Goal: Task Accomplishment & Management: Use online tool/utility

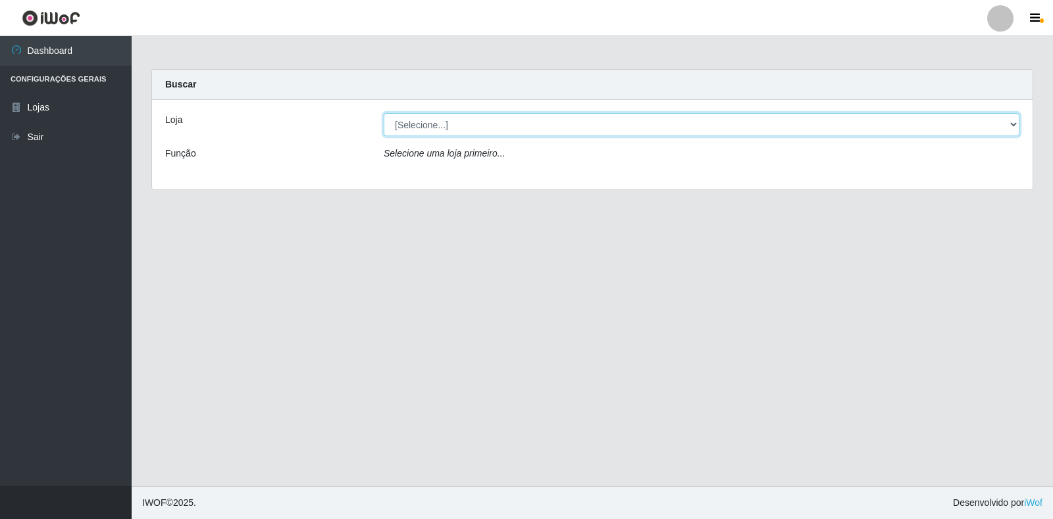
click at [438, 124] on select "[Selecione...] Extrabom - Loja 18 Goiabeiras" at bounding box center [702, 124] width 636 height 23
select select "501"
click at [384, 113] on select "[Selecione...] Extrabom - Loja 18 Goiabeiras" at bounding box center [702, 124] width 636 height 23
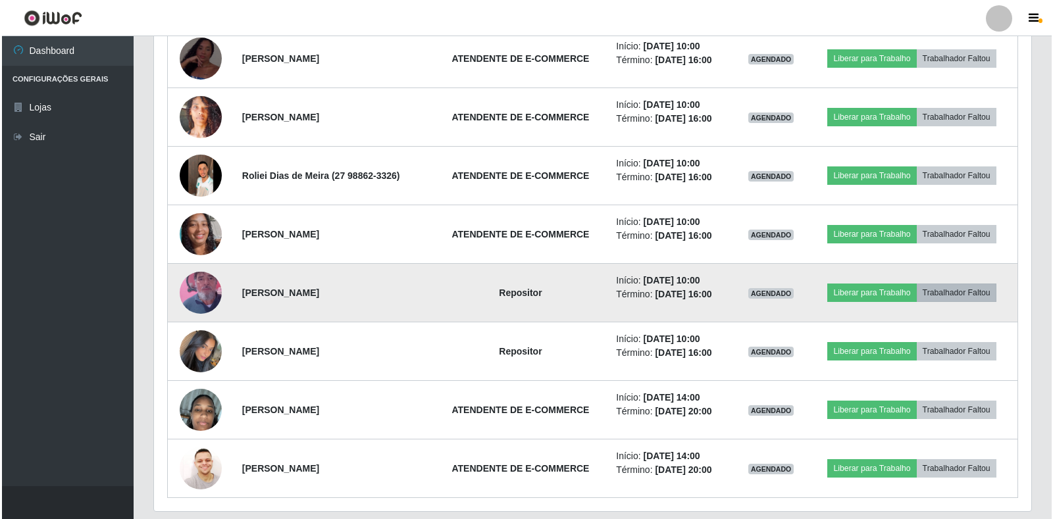
scroll to position [509, 0]
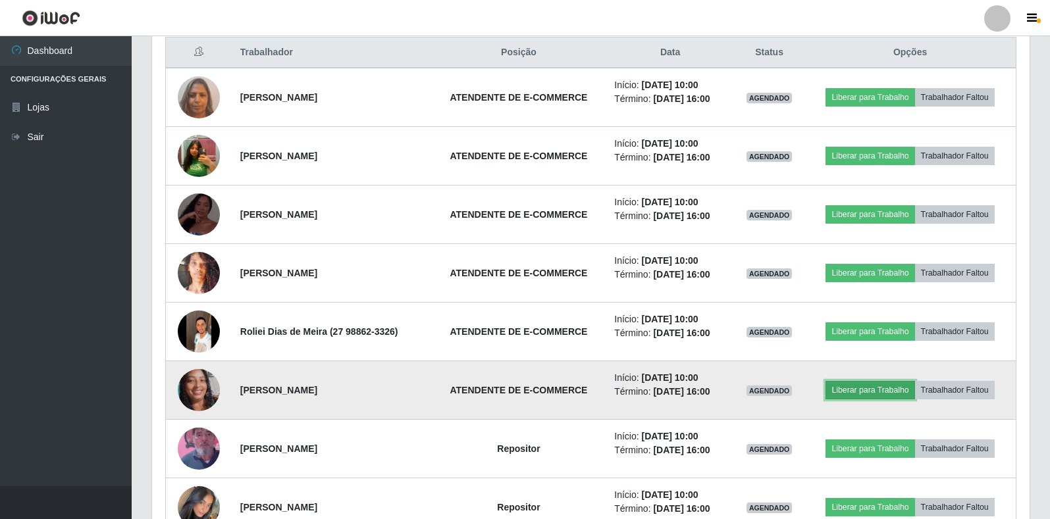
click at [868, 390] on button "Liberar para Trabalho" at bounding box center [870, 390] width 89 height 18
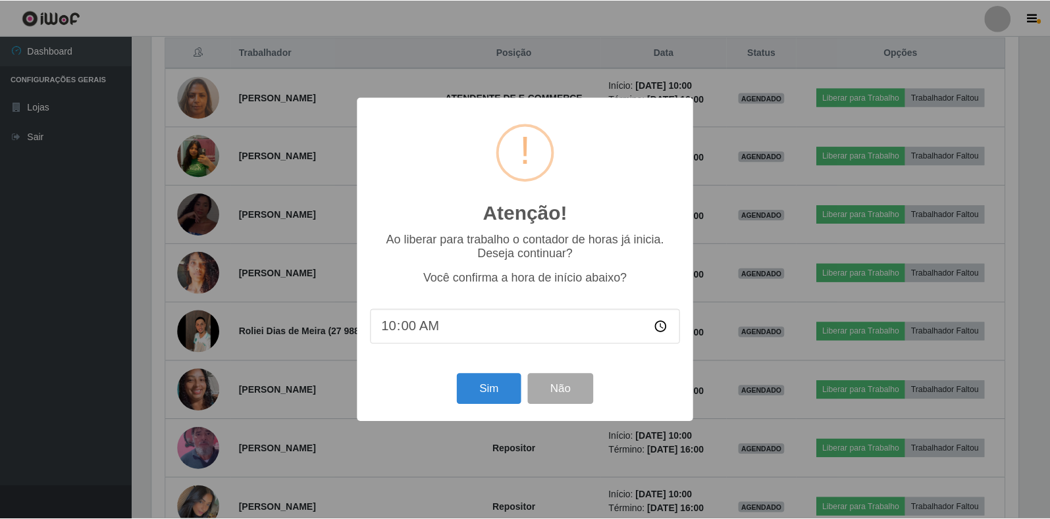
scroll to position [273, 870]
click at [487, 386] on button "Sim" at bounding box center [490, 389] width 64 height 31
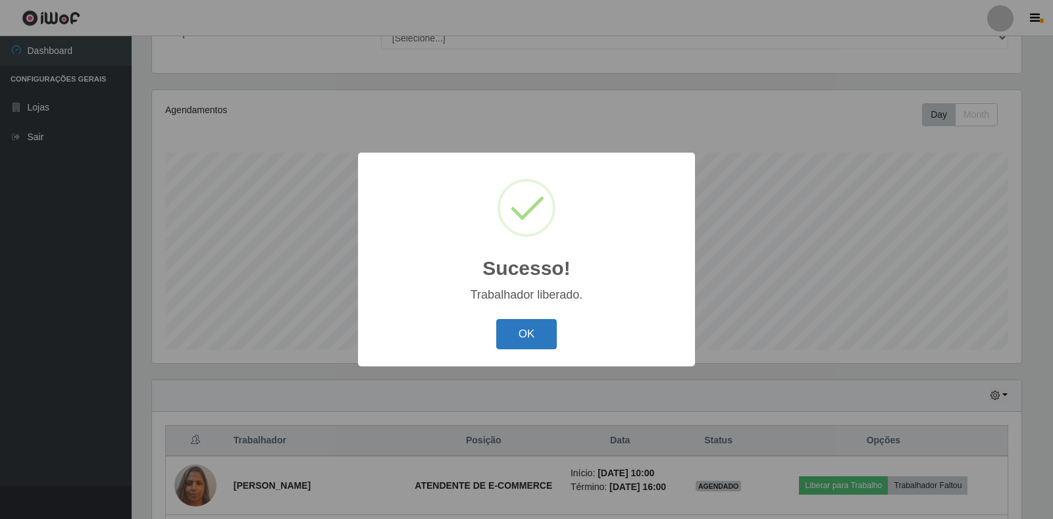
click at [529, 330] on button "OK" at bounding box center [526, 334] width 61 height 31
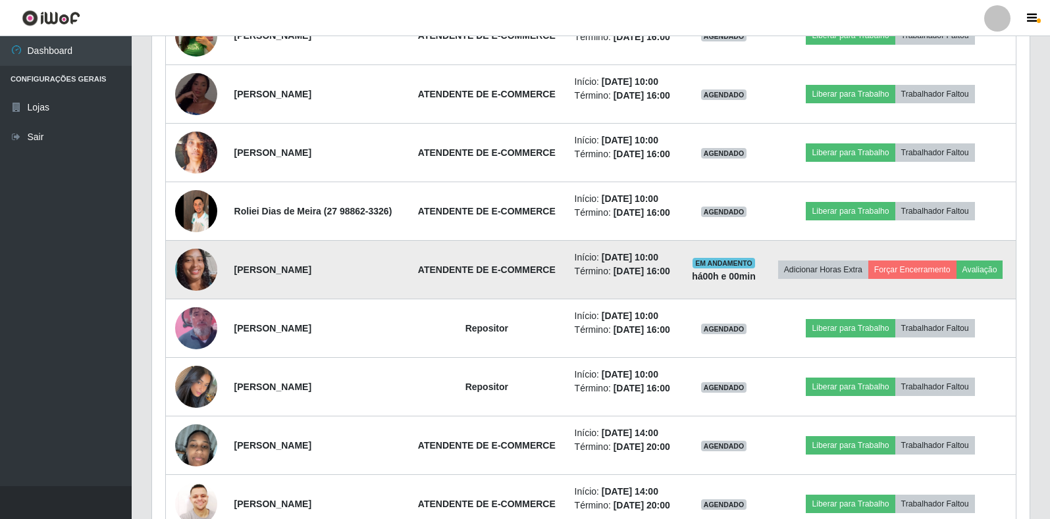
scroll to position [575, 0]
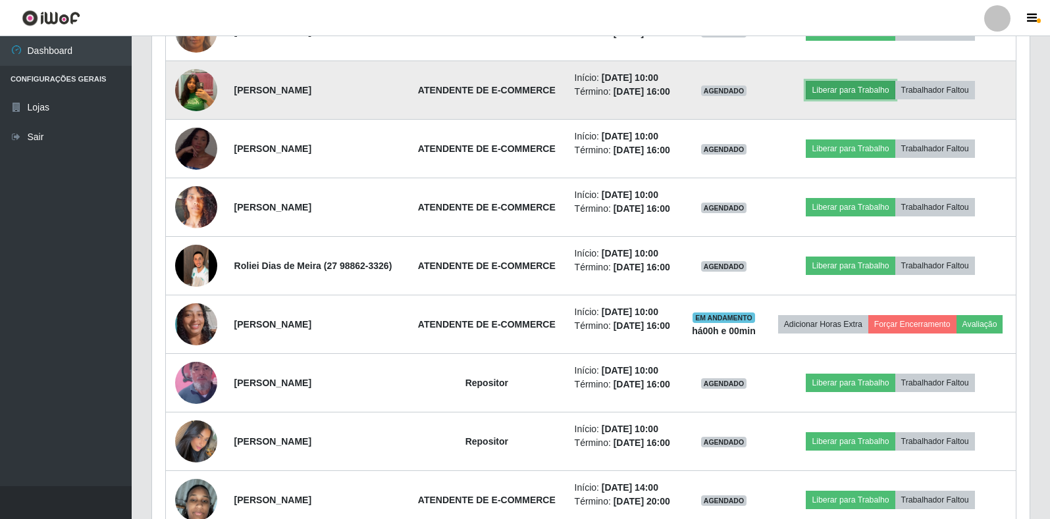
click at [860, 86] on button "Liberar para Trabalho" at bounding box center [850, 90] width 89 height 18
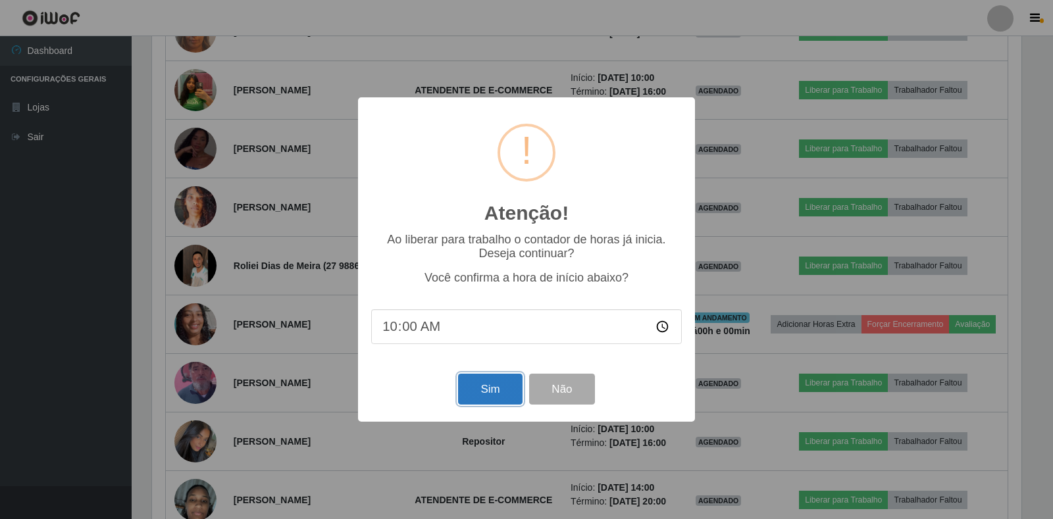
click at [467, 396] on button "Sim" at bounding box center [490, 389] width 64 height 31
click at [467, 396] on div "Atenção! × Ao liberar para trabalho o contador de horas já inicia. Deseja conti…" at bounding box center [526, 259] width 1053 height 519
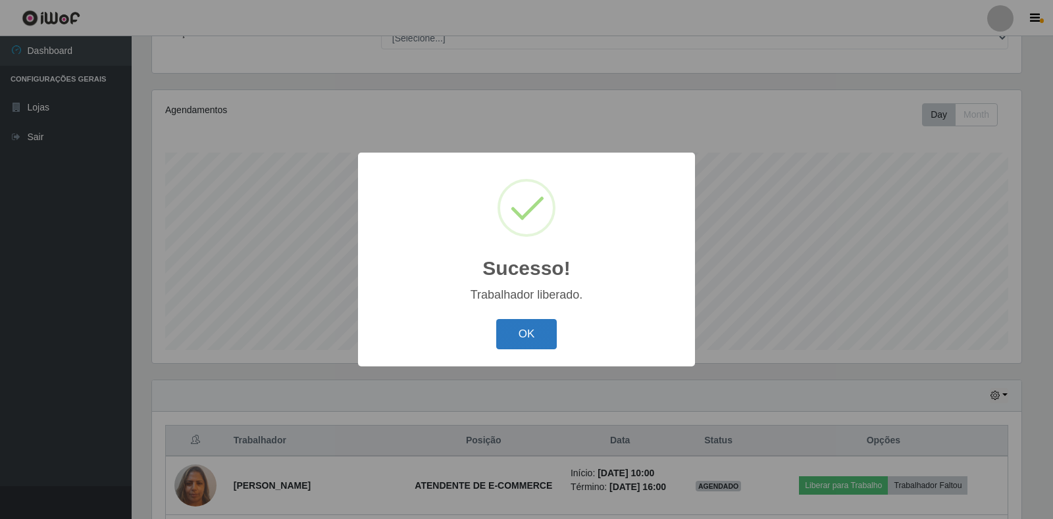
click at [522, 338] on button "OK" at bounding box center [526, 334] width 61 height 31
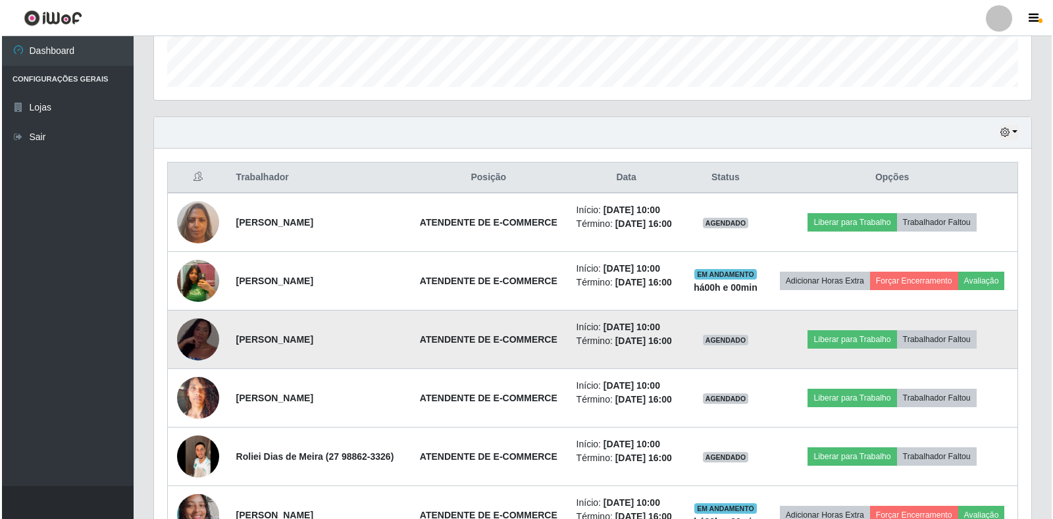
scroll to position [581, 0]
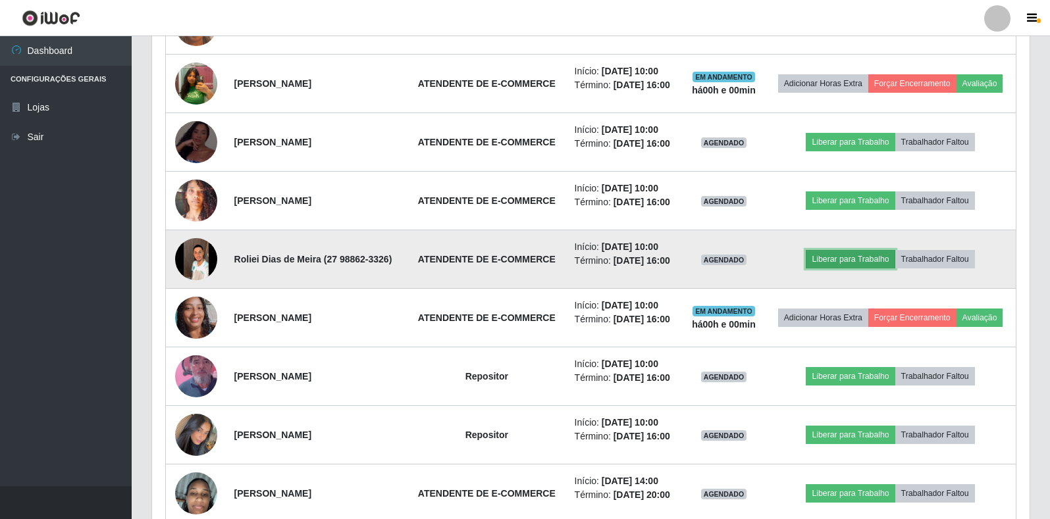
click at [841, 260] on button "Liberar para Trabalho" at bounding box center [850, 259] width 89 height 18
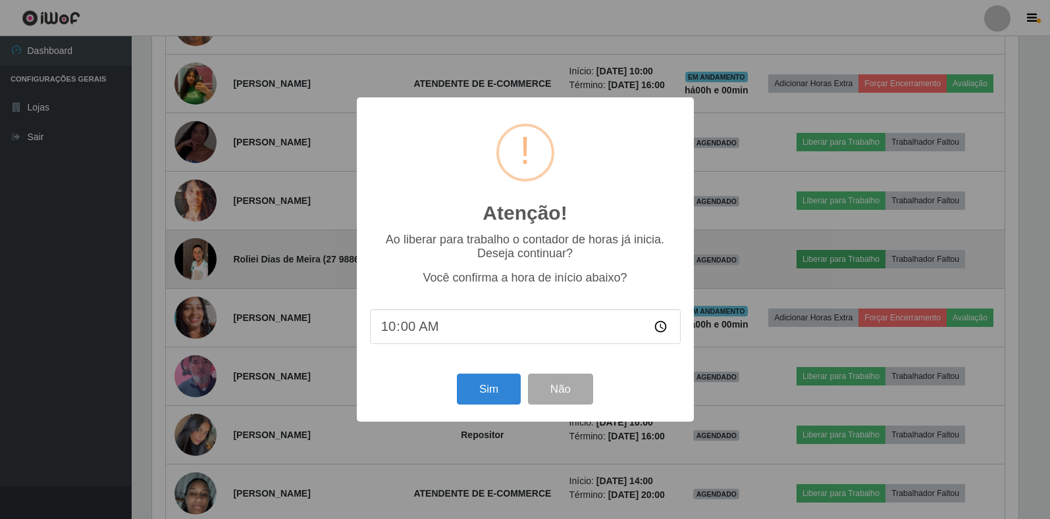
scroll to position [273, 870]
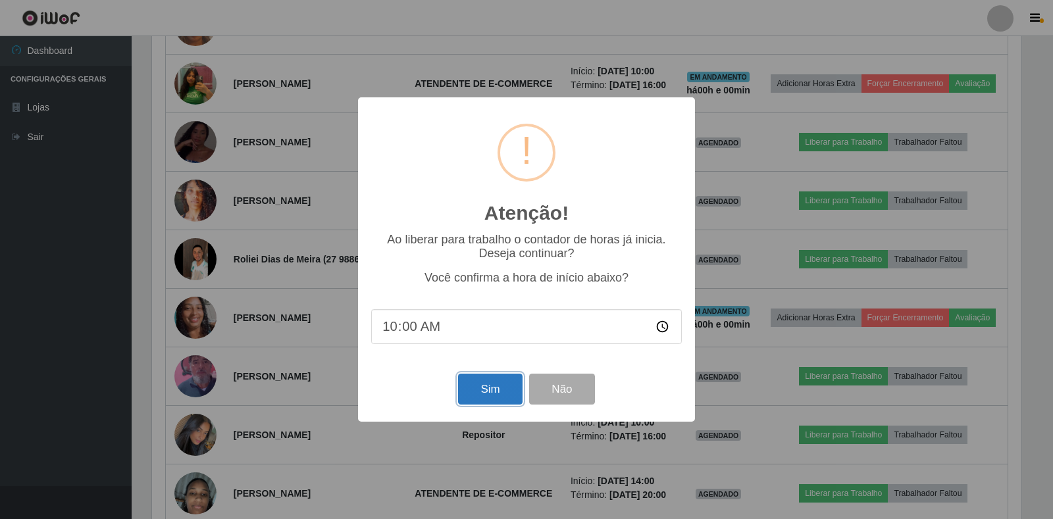
click at [492, 388] on button "Sim" at bounding box center [490, 389] width 64 height 31
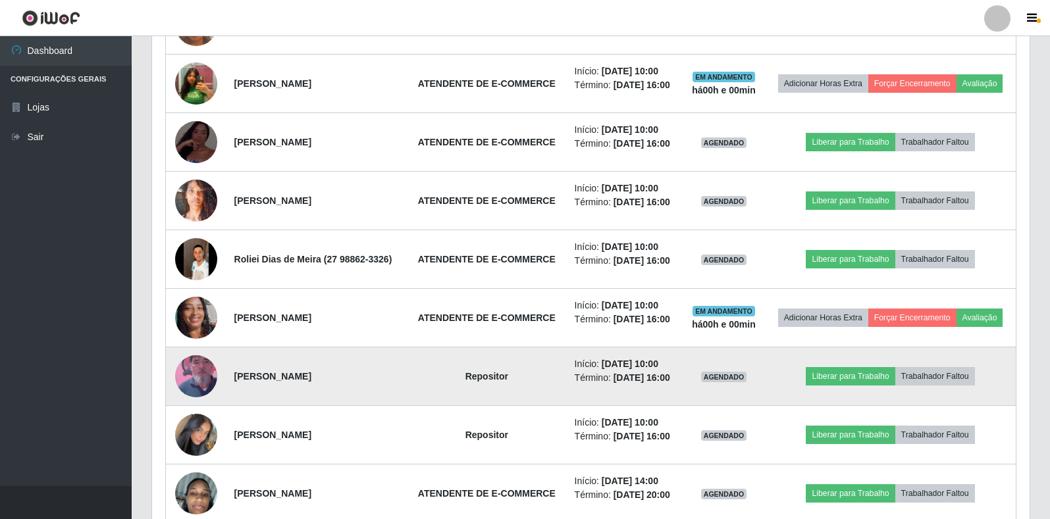
scroll to position [0, 0]
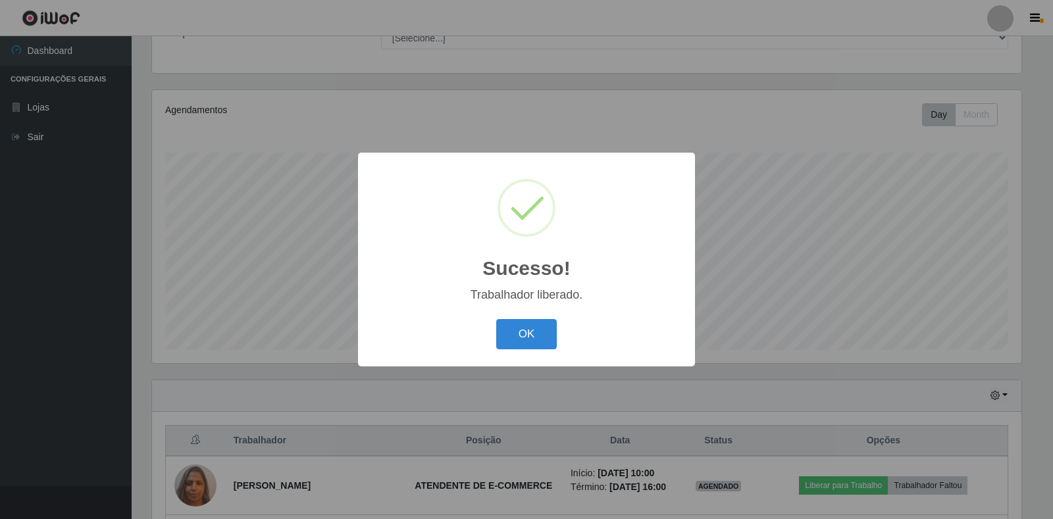
drag, startPoint x: 517, startPoint y: 332, endPoint x: 525, endPoint y: 334, distance: 8.1
click at [523, 332] on button "OK" at bounding box center [526, 334] width 61 height 31
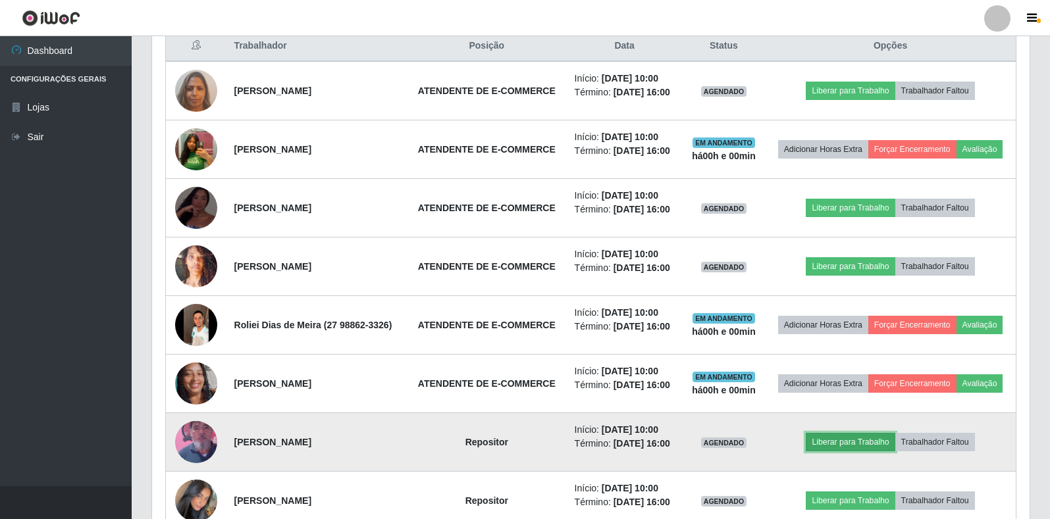
click at [860, 442] on button "Liberar para Trabalho" at bounding box center [850, 442] width 89 height 18
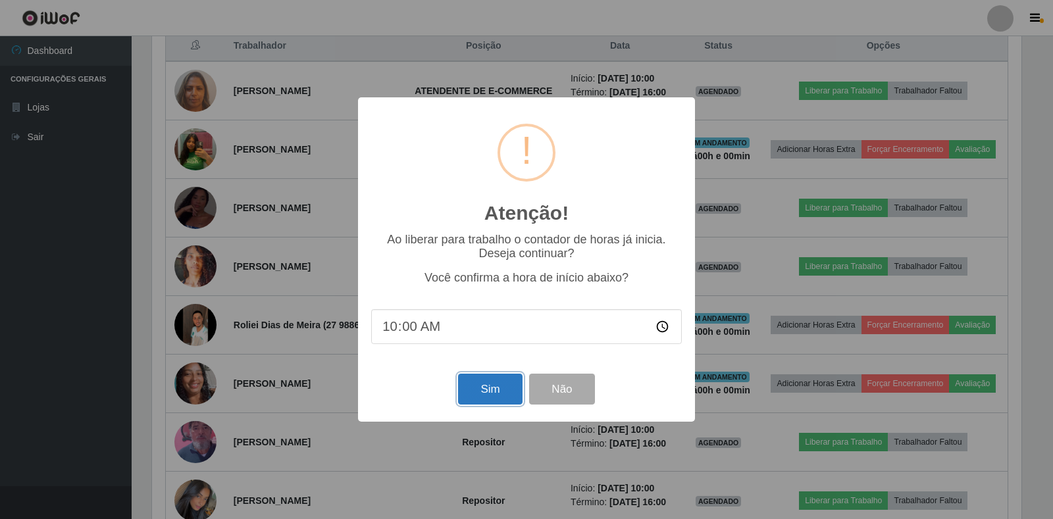
click at [473, 390] on button "Sim" at bounding box center [490, 389] width 64 height 31
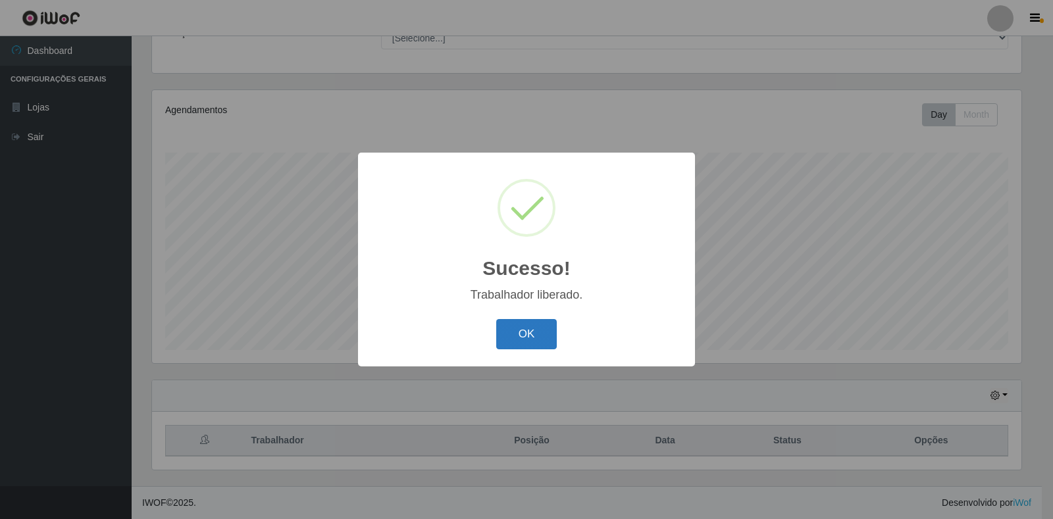
click at [508, 319] on div "OK Cancel" at bounding box center [526, 334] width 311 height 38
click at [537, 340] on button "OK" at bounding box center [526, 334] width 61 height 31
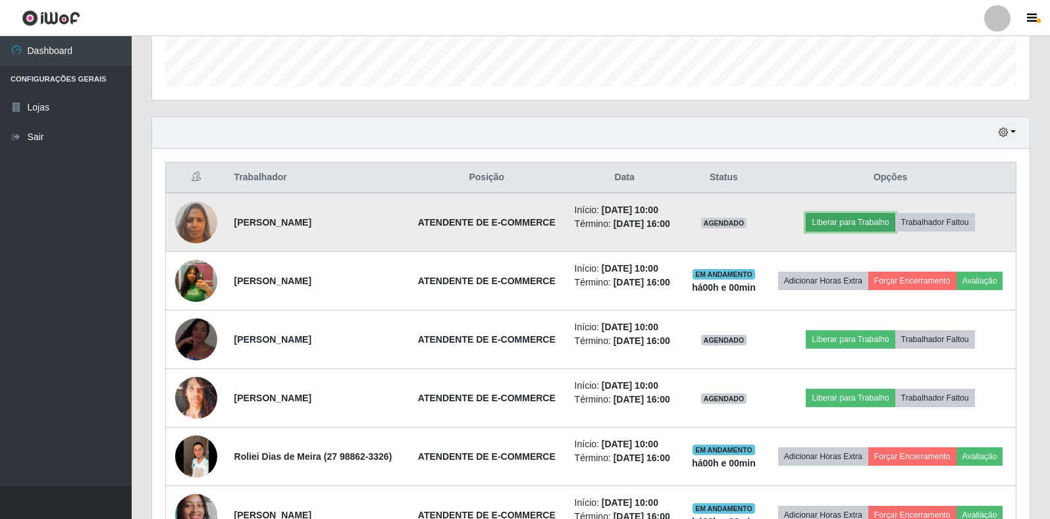
click at [833, 220] on button "Liberar para Trabalho" at bounding box center [850, 222] width 89 height 18
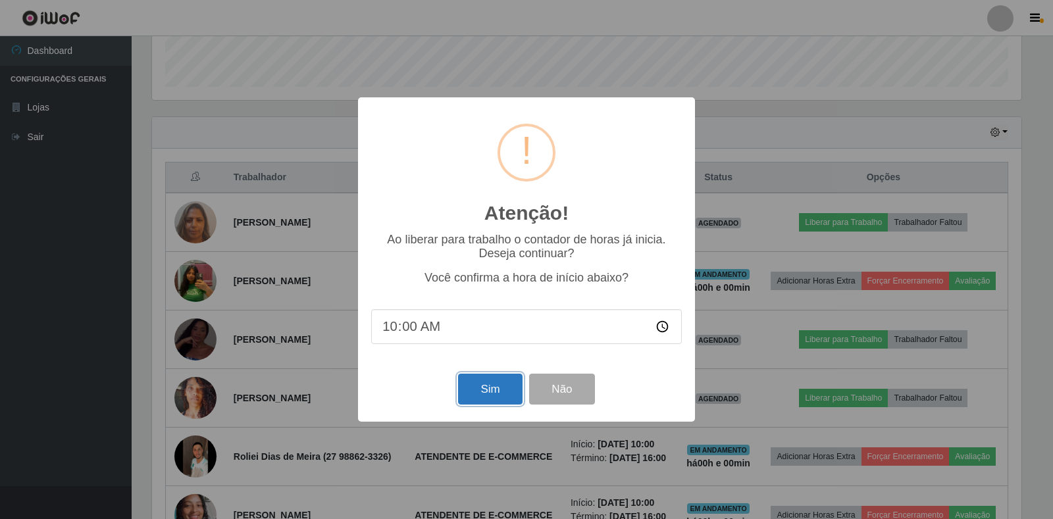
click at [491, 396] on button "Sim" at bounding box center [490, 389] width 64 height 31
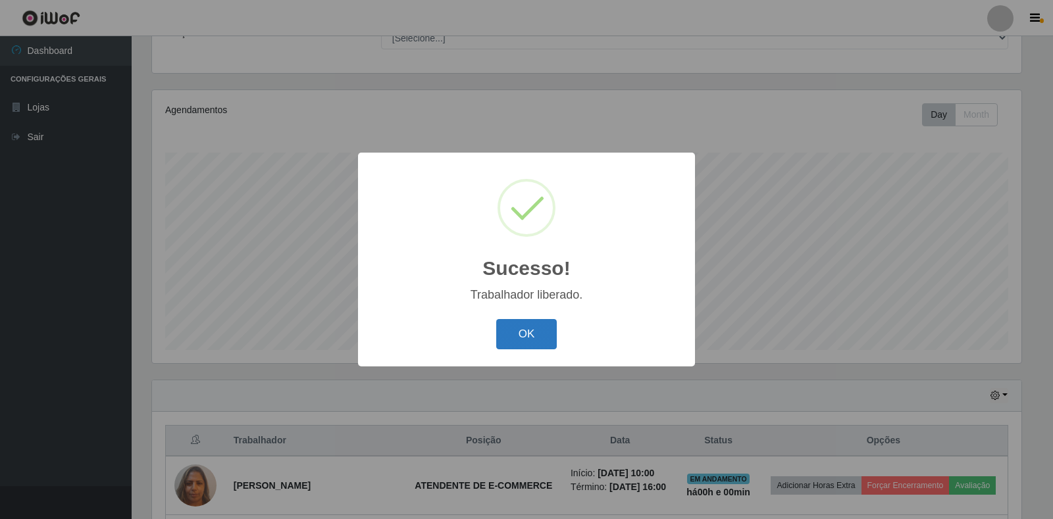
click at [533, 328] on button "OK" at bounding box center [526, 334] width 61 height 31
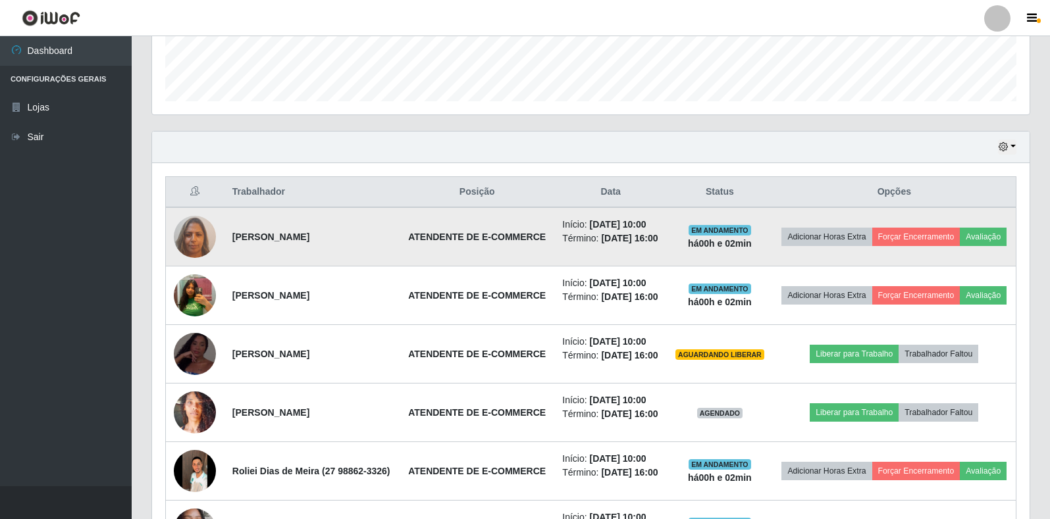
scroll to position [246, 0]
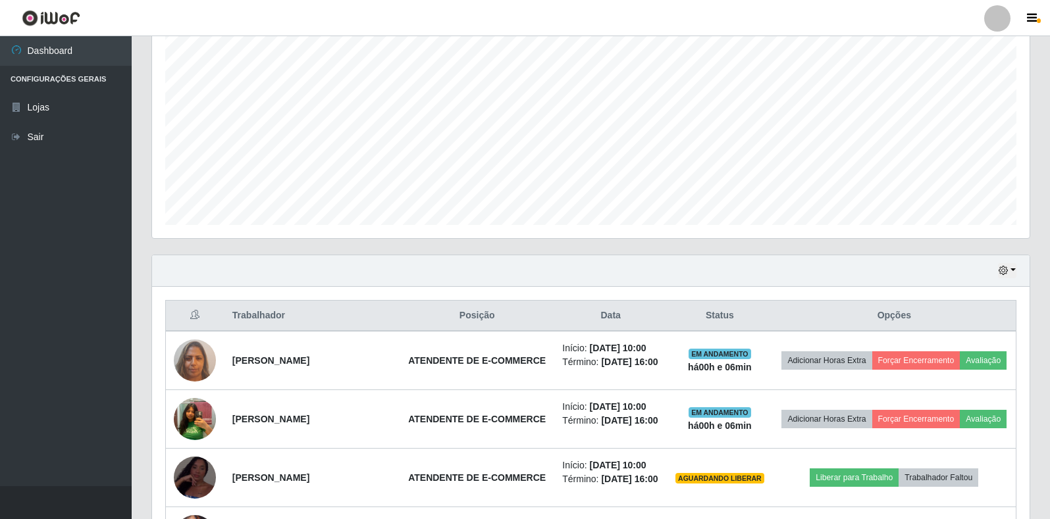
click at [419, 256] on div "Hoje 1 dia 3 dias 1 Semana Não encerrados" at bounding box center [591, 271] width 878 height 32
click at [1048, 400] on div "Carregando... Buscar Recarregando em 29 segundos... Loja [Selecione...] Extrabo…" at bounding box center [591, 386] width 918 height 1124
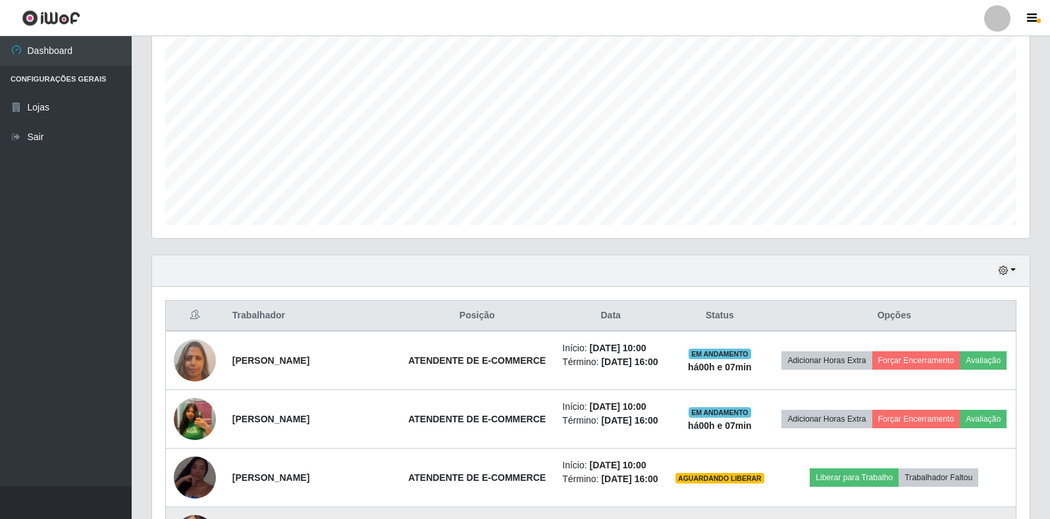
click at [1049, 514] on div "Carregando... Buscar Recarregando em 29 segundos... Loja [Selecione...] Extrabo…" at bounding box center [591, 386] width 918 height 1124
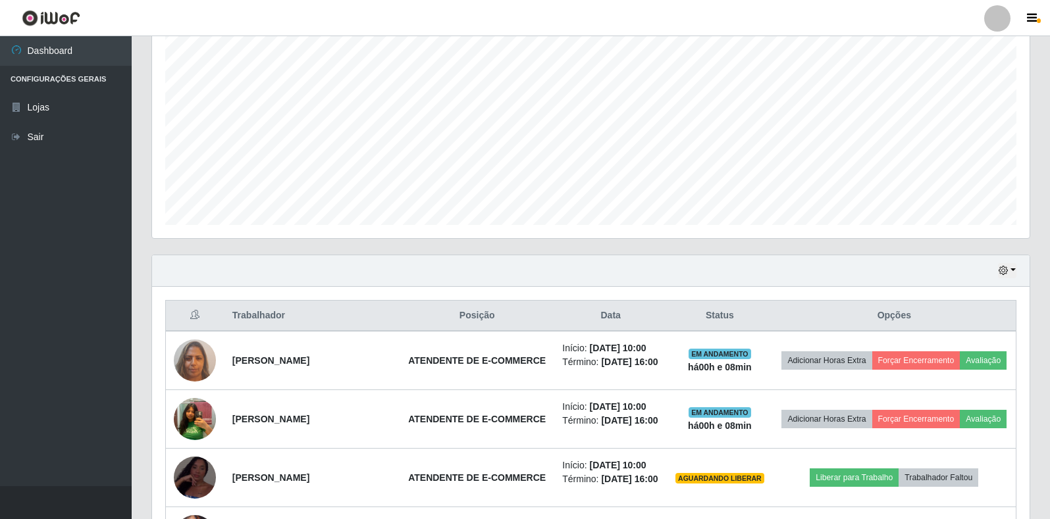
scroll to position [572, 0]
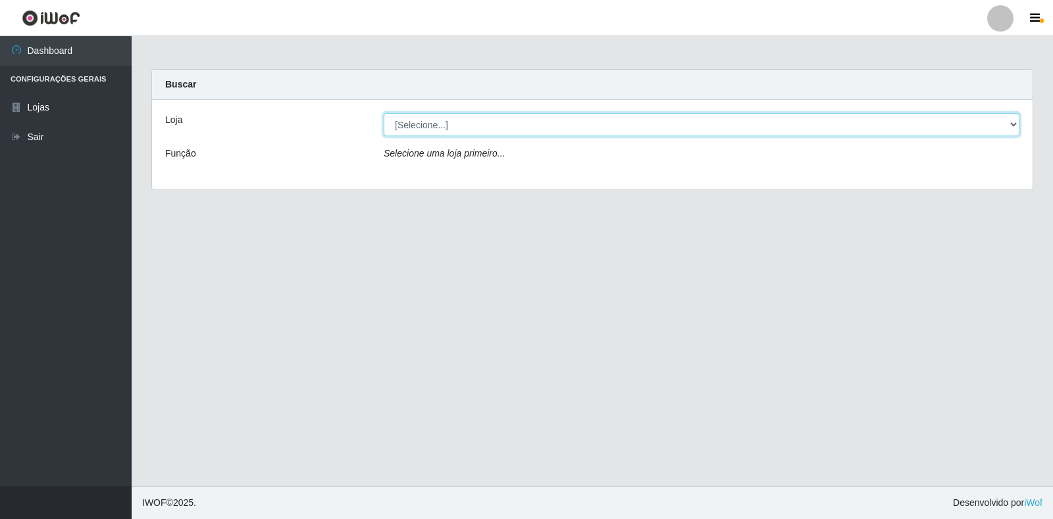
click at [1001, 131] on select "[Selecione...] Extrabom - Loja 18 Goiabeiras" at bounding box center [702, 124] width 636 height 23
select select "501"
click at [384, 113] on select "[Selecione...] Extrabom - Loja 18 Goiabeiras" at bounding box center [702, 124] width 636 height 23
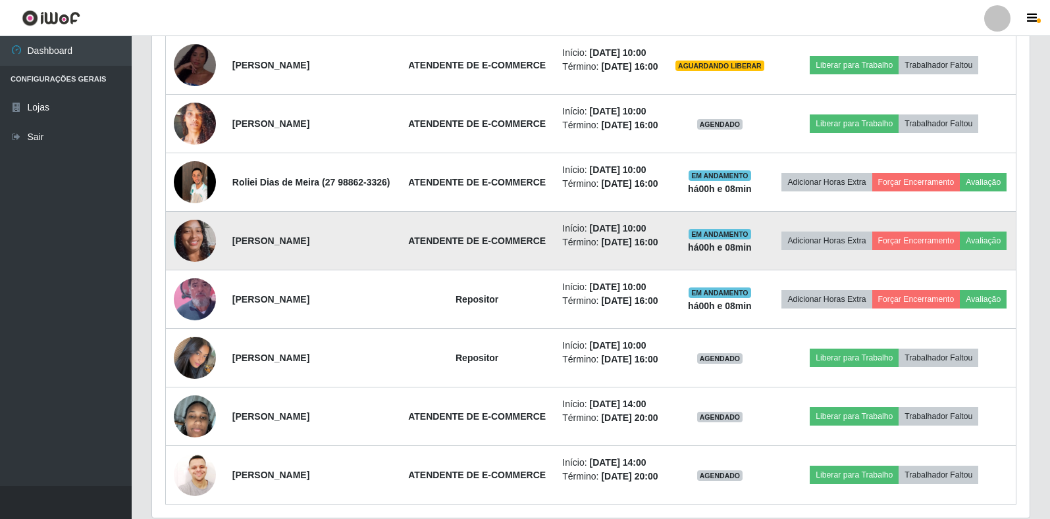
scroll to position [706, 0]
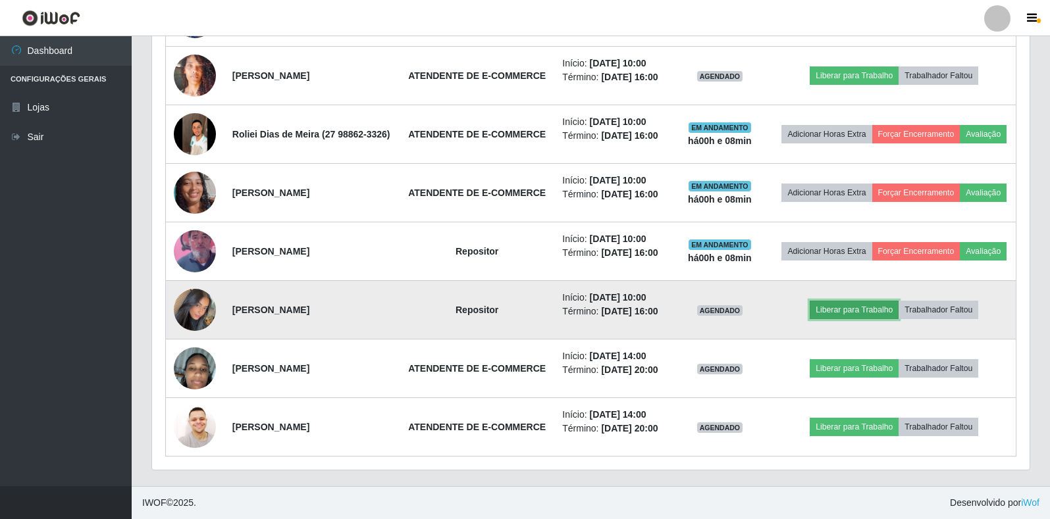
click at [861, 311] on button "Liberar para Trabalho" at bounding box center [854, 310] width 89 height 18
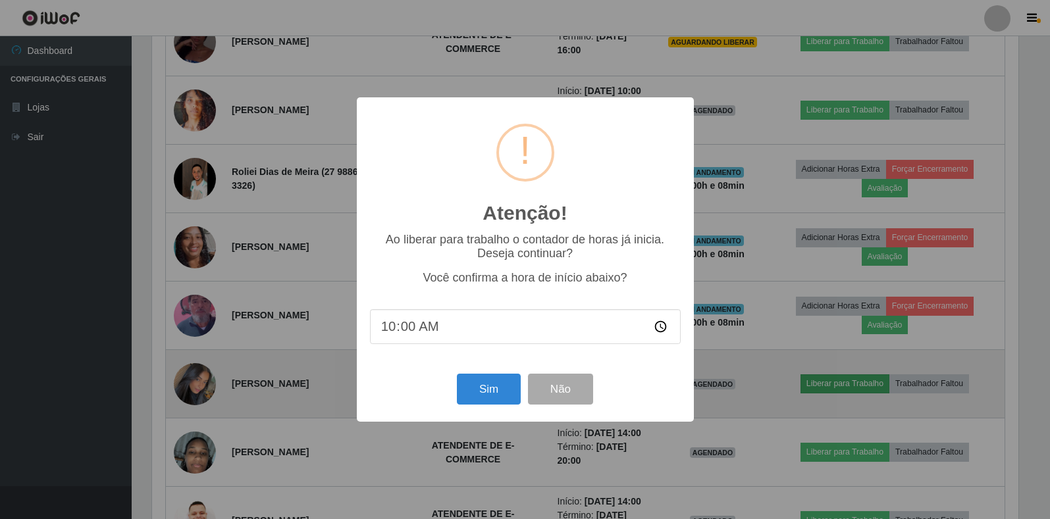
scroll to position [273, 870]
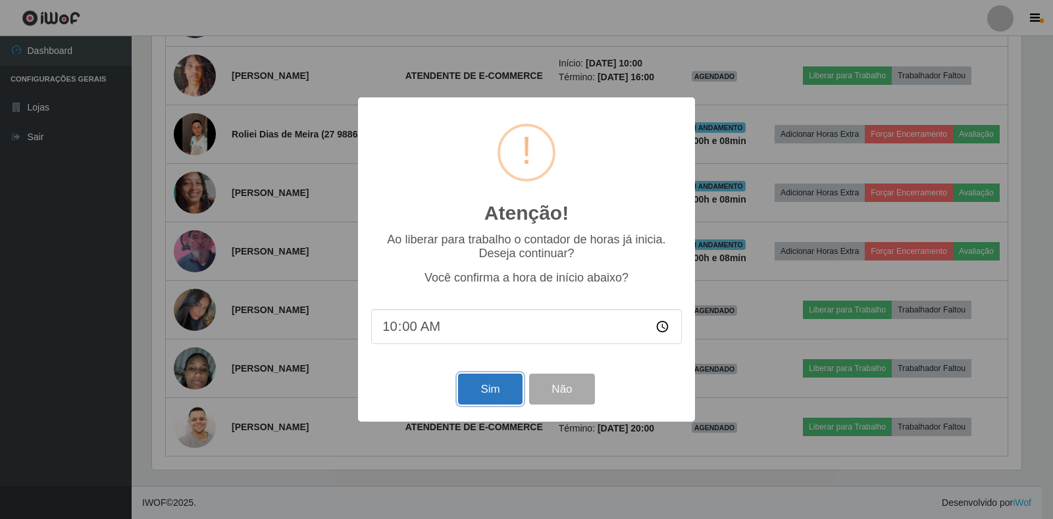
click at [474, 394] on button "Sim" at bounding box center [490, 389] width 64 height 31
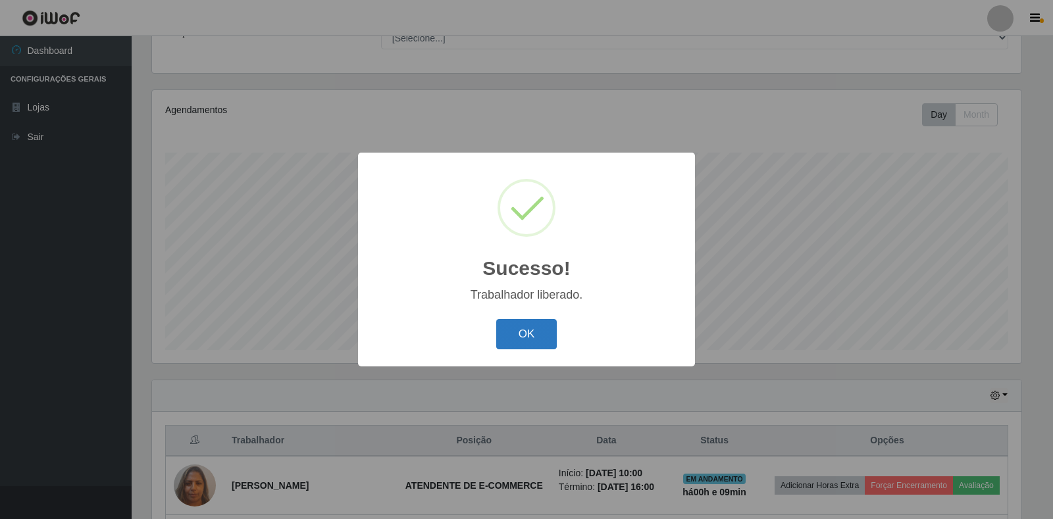
click at [540, 332] on button "OK" at bounding box center [526, 334] width 61 height 31
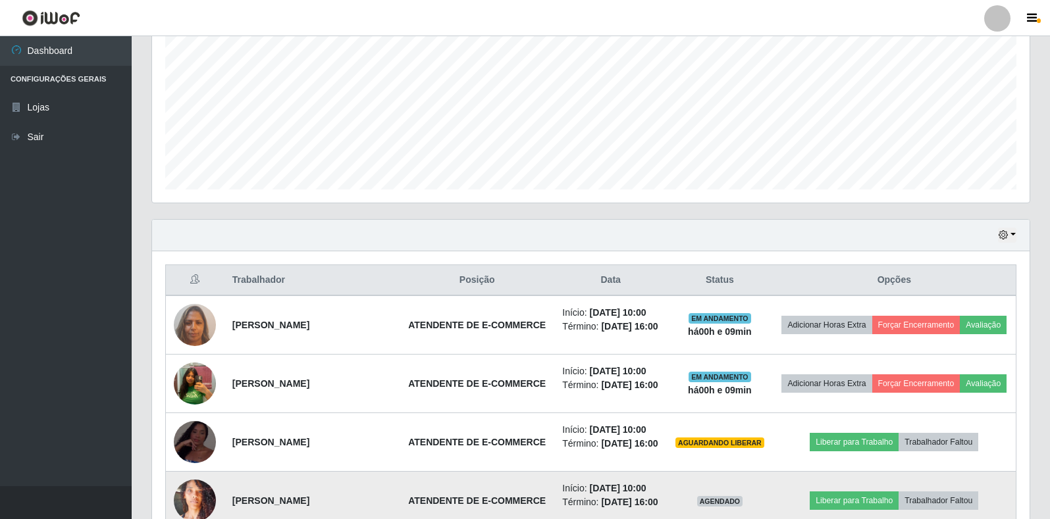
scroll to position [461, 0]
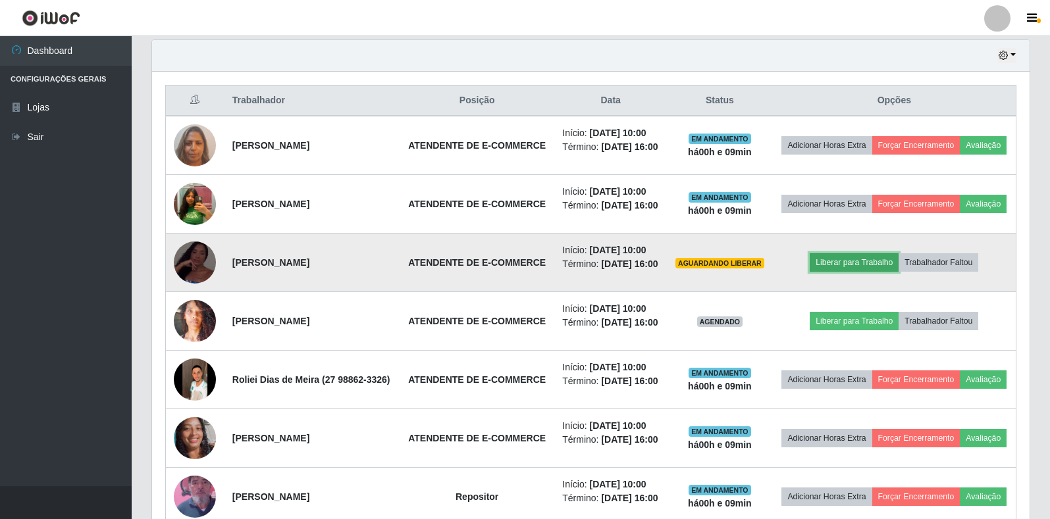
click at [872, 265] on button "Liberar para Trabalho" at bounding box center [854, 262] width 89 height 18
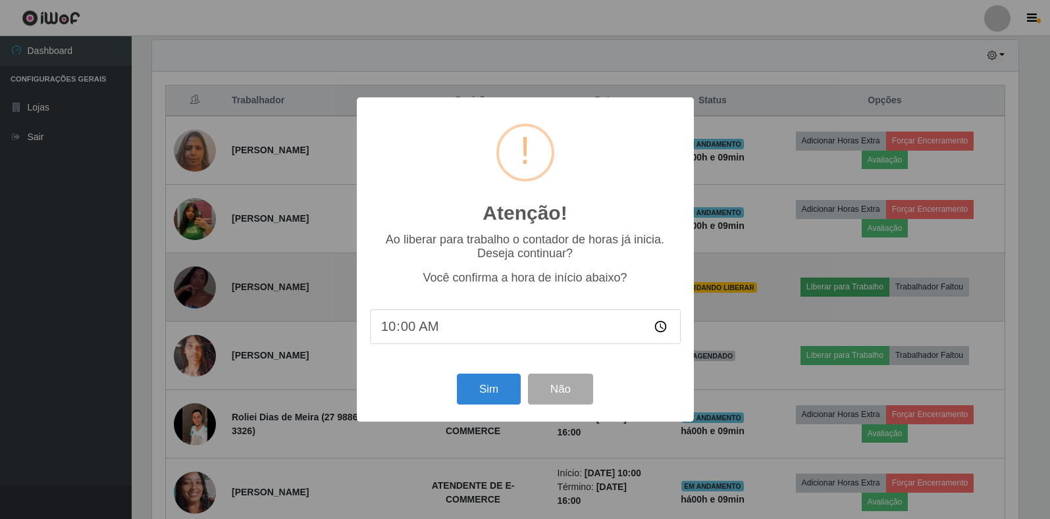
scroll to position [273, 870]
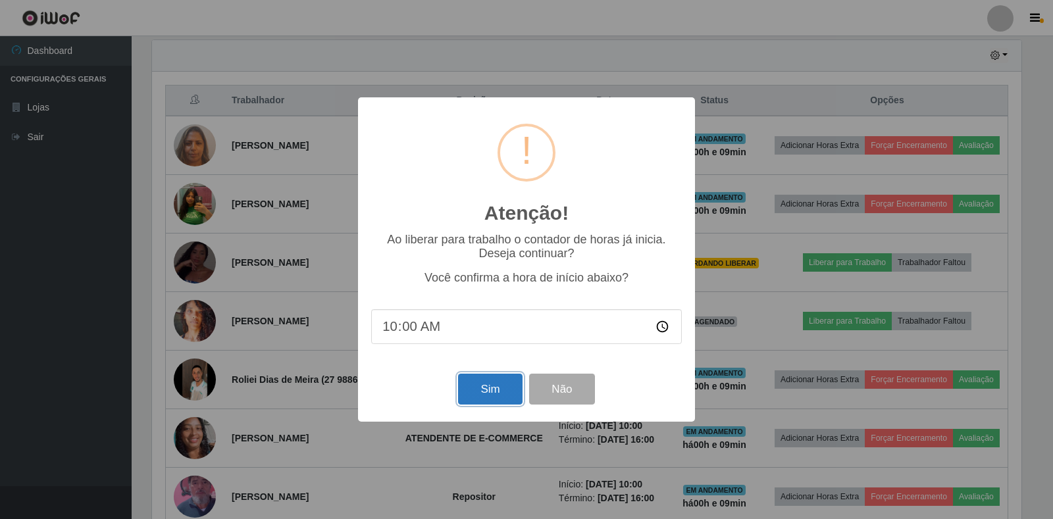
click at [485, 396] on button "Sim" at bounding box center [490, 389] width 64 height 31
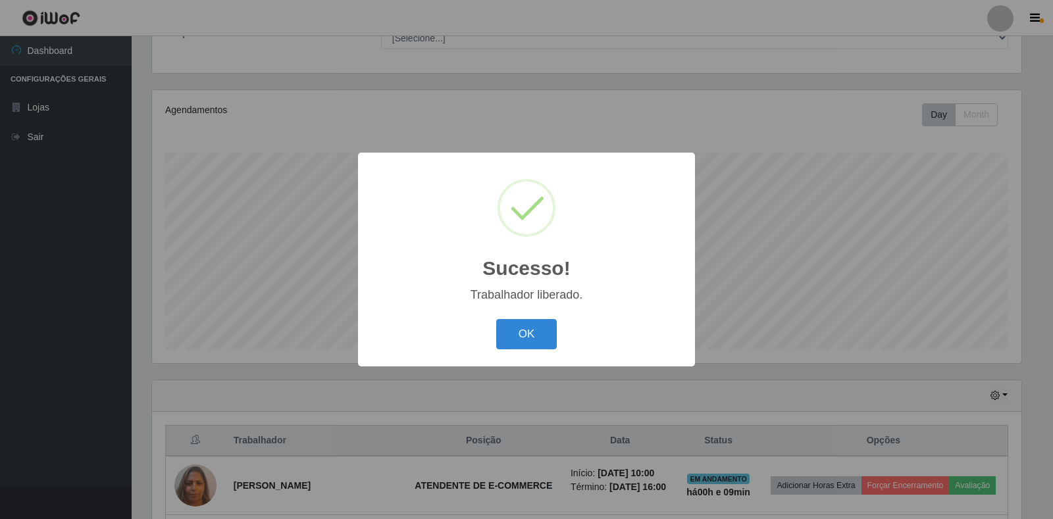
drag, startPoint x: 533, startPoint y: 333, endPoint x: 545, endPoint y: 336, distance: 12.3
click at [535, 334] on button "OK" at bounding box center [526, 334] width 61 height 31
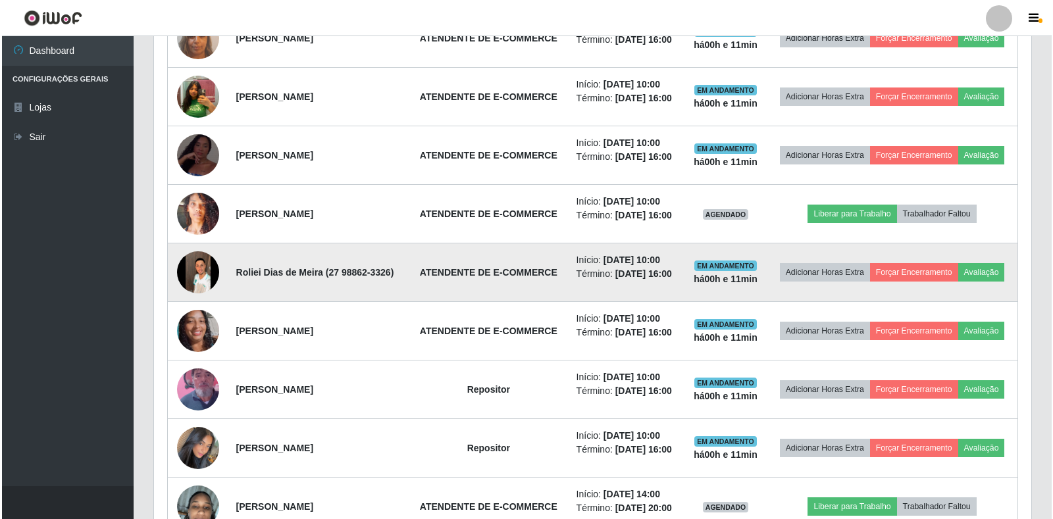
scroll to position [443, 0]
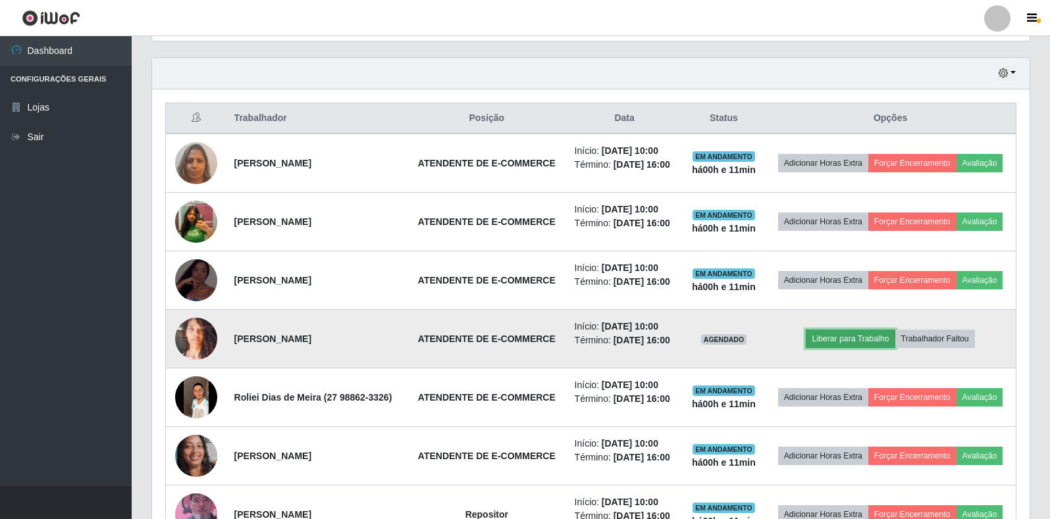
click at [870, 338] on button "Liberar para Trabalho" at bounding box center [850, 339] width 89 height 18
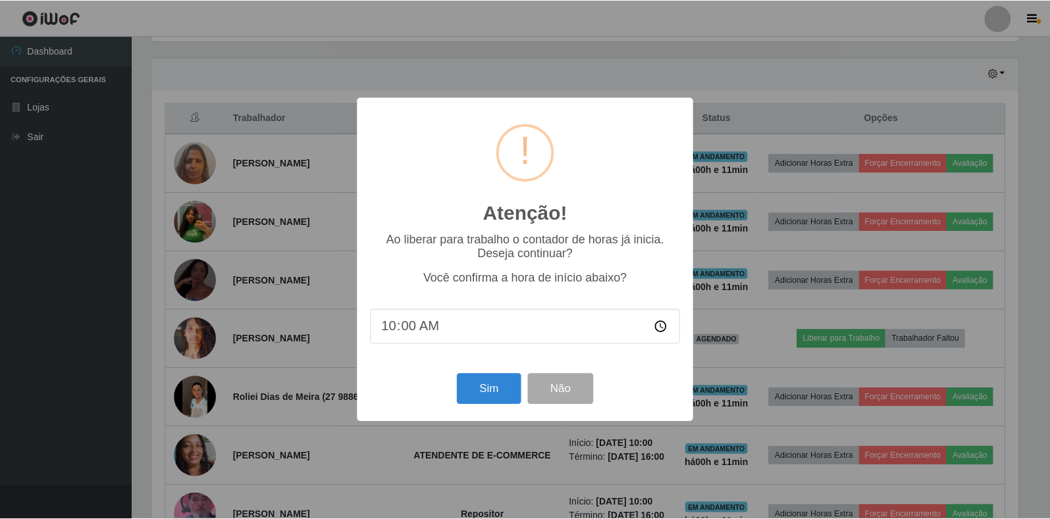
scroll to position [273, 870]
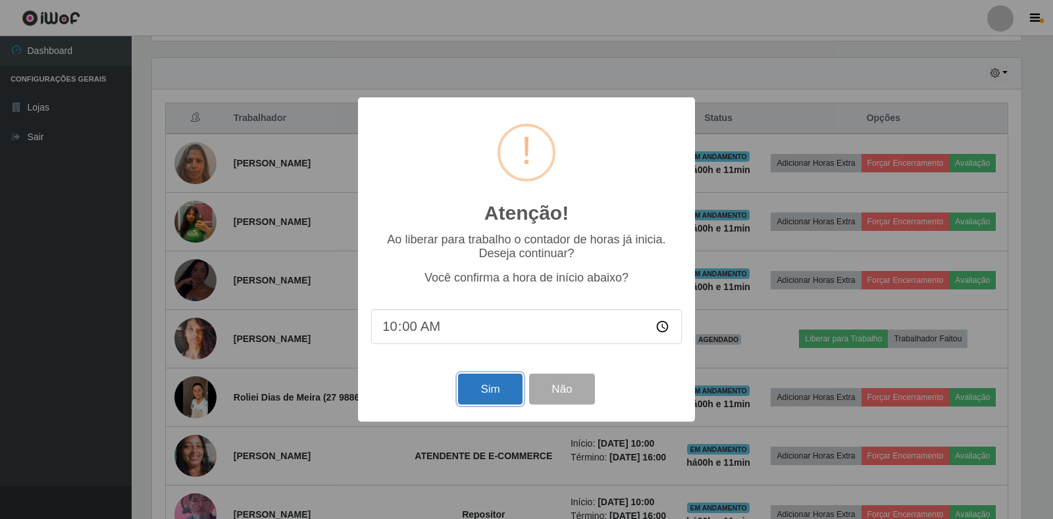
click at [483, 388] on button "Sim" at bounding box center [490, 389] width 64 height 31
